Goal: Navigation & Orientation: Understand site structure

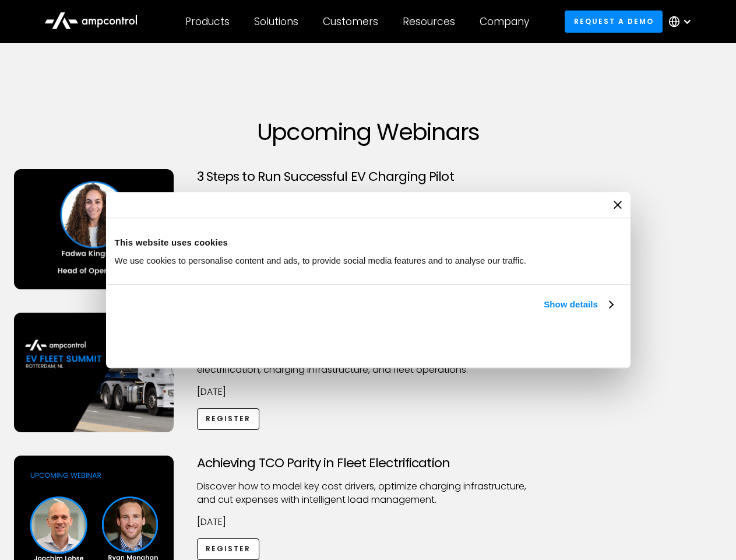
click at [544, 311] on link "Show details" at bounding box center [578, 304] width 69 height 14
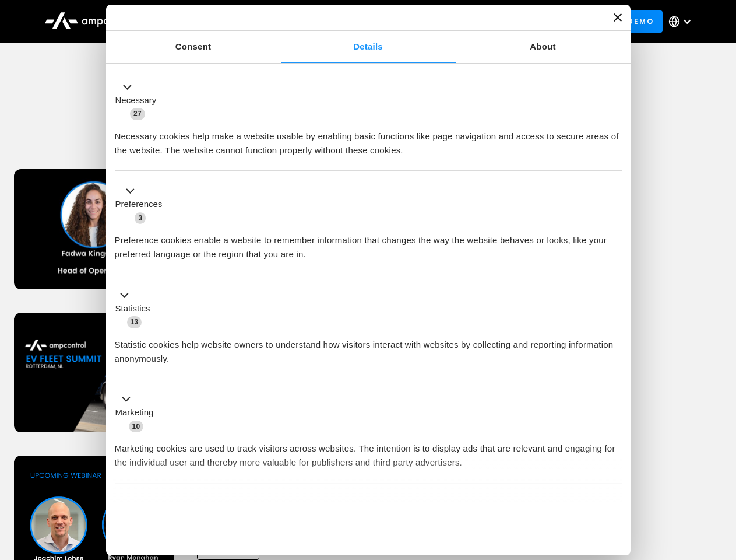
click at [614, 157] on div "Necessary cookies help make a website usable by enabling basic functions like p…" at bounding box center [368, 139] width 507 height 37
click at [723, 470] on div "Achieving TCO Parity in Fleet Electrification Discover how to model key cost dr…" at bounding box center [368, 546] width 732 height 183
click at [358, 22] on div "Customers" at bounding box center [350, 21] width 55 height 13
click at [207, 22] on div "Products" at bounding box center [207, 21] width 44 height 13
click at [277, 22] on div "Solutions" at bounding box center [276, 21] width 44 height 13
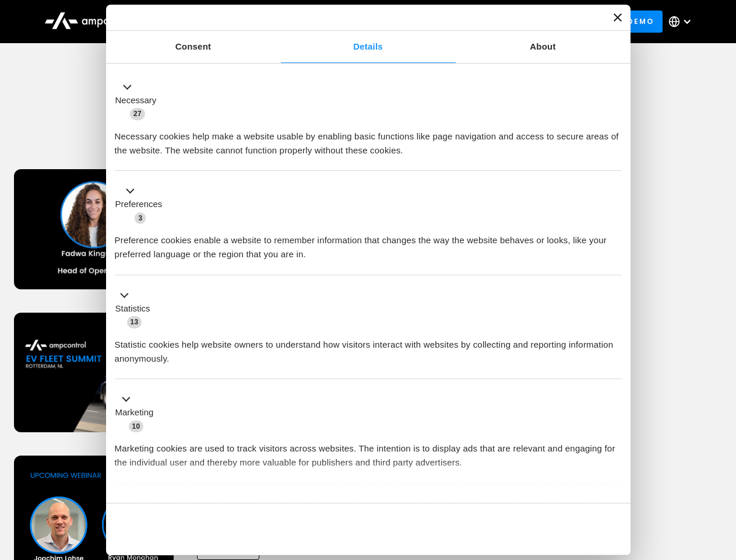
click at [353, 22] on div "Customers" at bounding box center [350, 21] width 55 height 13
click at [431, 22] on div "Resources" at bounding box center [429, 21] width 52 height 13
click at [508, 22] on div "Company" at bounding box center [505, 21] width 50 height 13
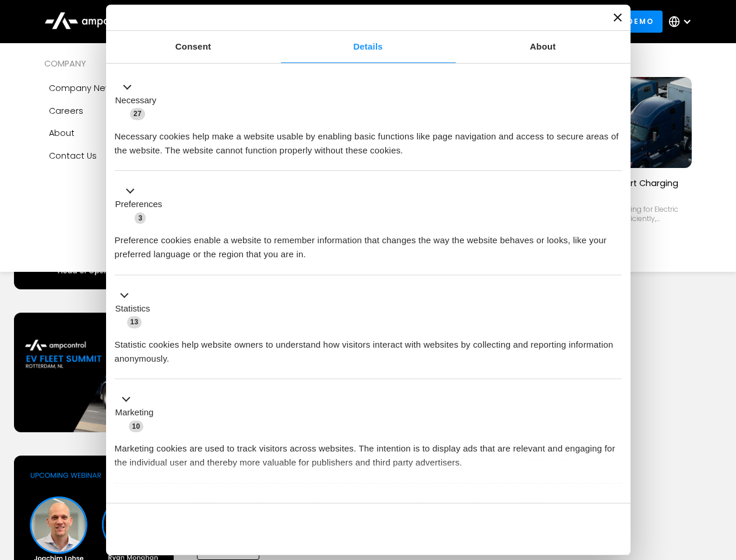
click at [683, 22] on div at bounding box center [687, 21] width 9 height 9
